Goal: Find contact information: Find contact information

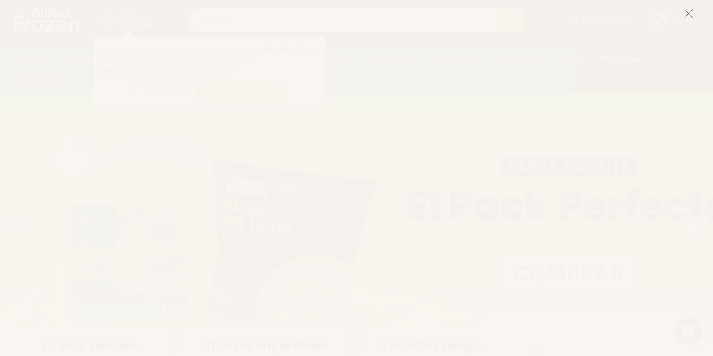
click at [684, 15] on icon at bounding box center [688, 13] width 10 height 10
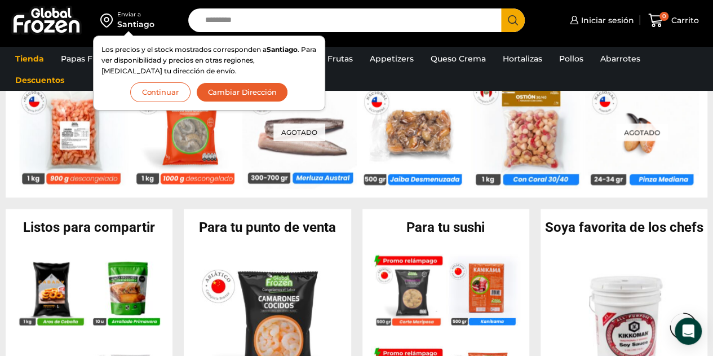
scroll to position [1236, 0]
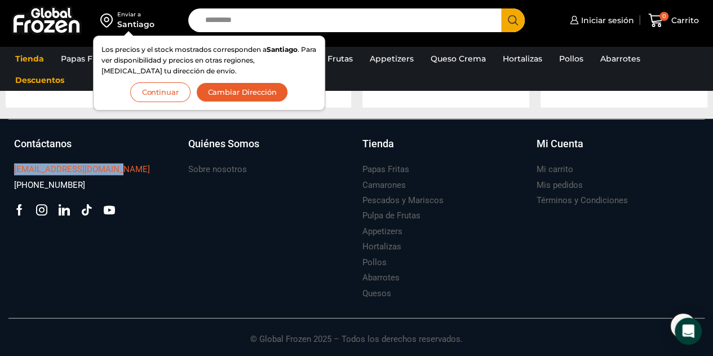
drag, startPoint x: 9, startPoint y: 162, endPoint x: 115, endPoint y: 167, distance: 106.2
click at [115, 167] on div "Contáctanos ventas@globalfrozen.com +56 9 5420 1037 Facebook Tik-tok" at bounding box center [95, 218] width 174 height 165
copy h3 "[EMAIL_ADDRESS][DOMAIN_NAME]"
